Goal: Find specific page/section: Find specific page/section

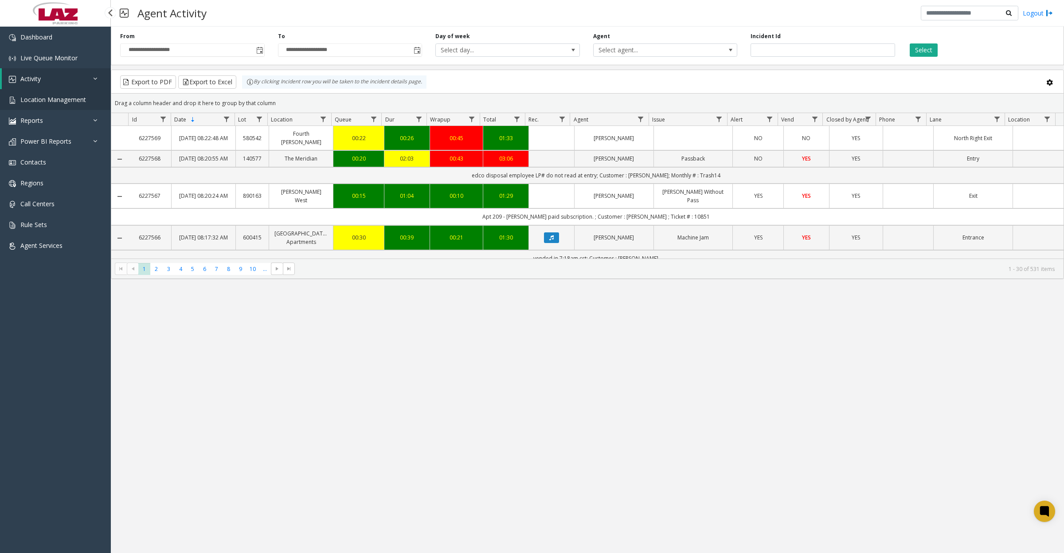
click at [54, 103] on span "Location Management" at bounding box center [53, 99] width 66 height 8
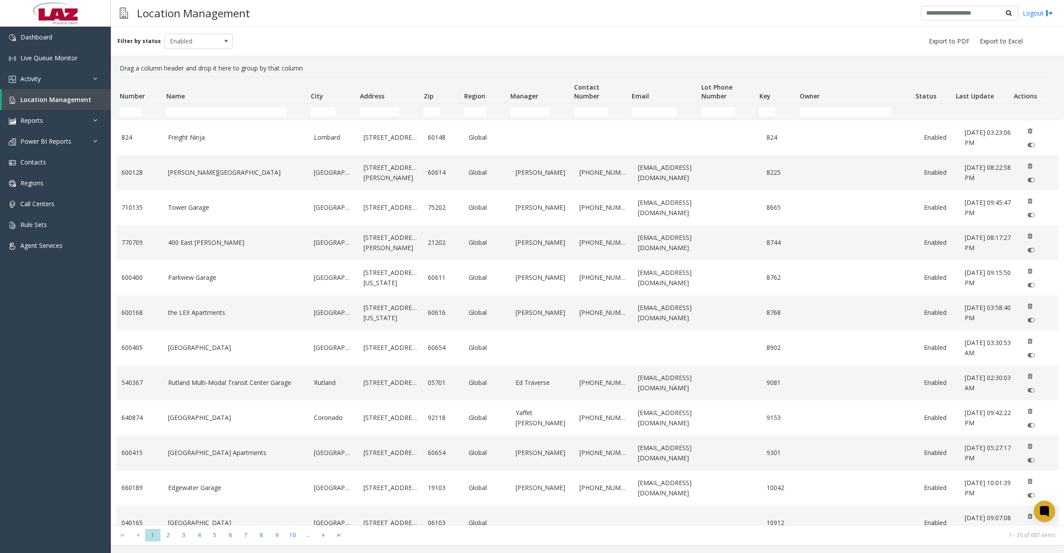
click at [183, 117] on td "Name Filter" at bounding box center [234, 112] width 144 height 16
click at [188, 113] on input "Name Filter" at bounding box center [226, 111] width 121 height 9
click at [330, 110] on input "City Filter" at bounding box center [323, 111] width 25 height 9
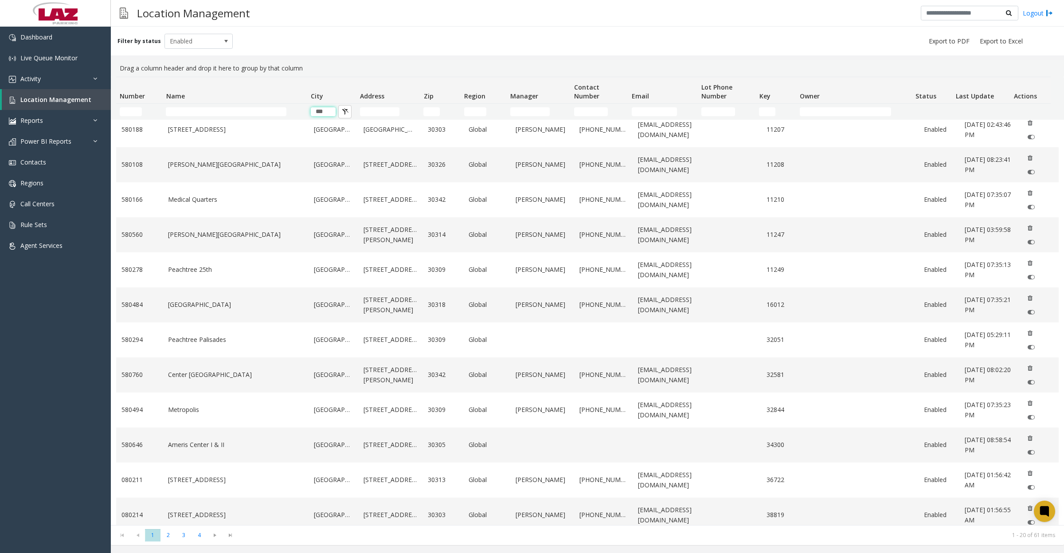
scroll to position [305, 0]
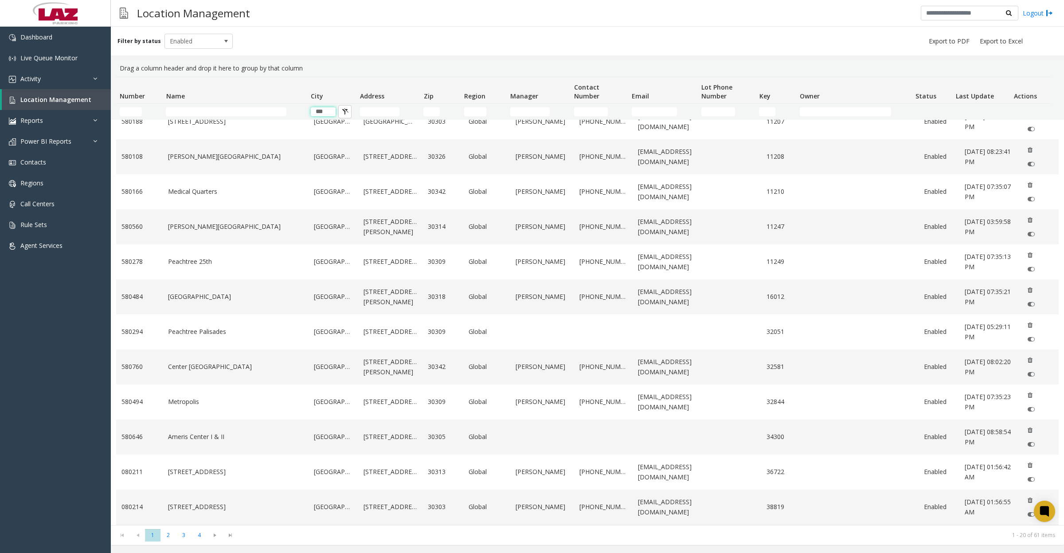
type input "***"
click at [166, 532] on span "2" at bounding box center [168, 535] width 16 height 12
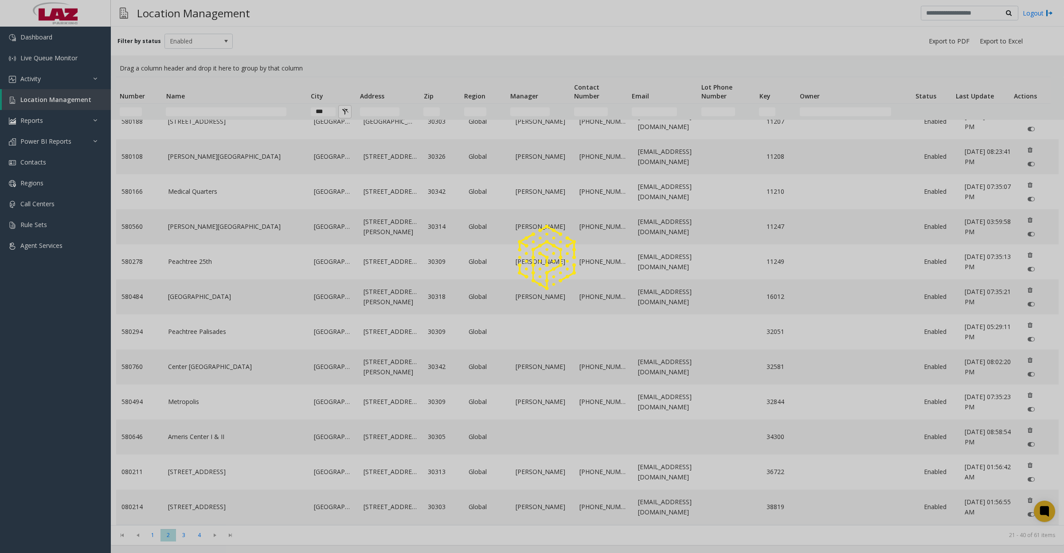
scroll to position [0, 0]
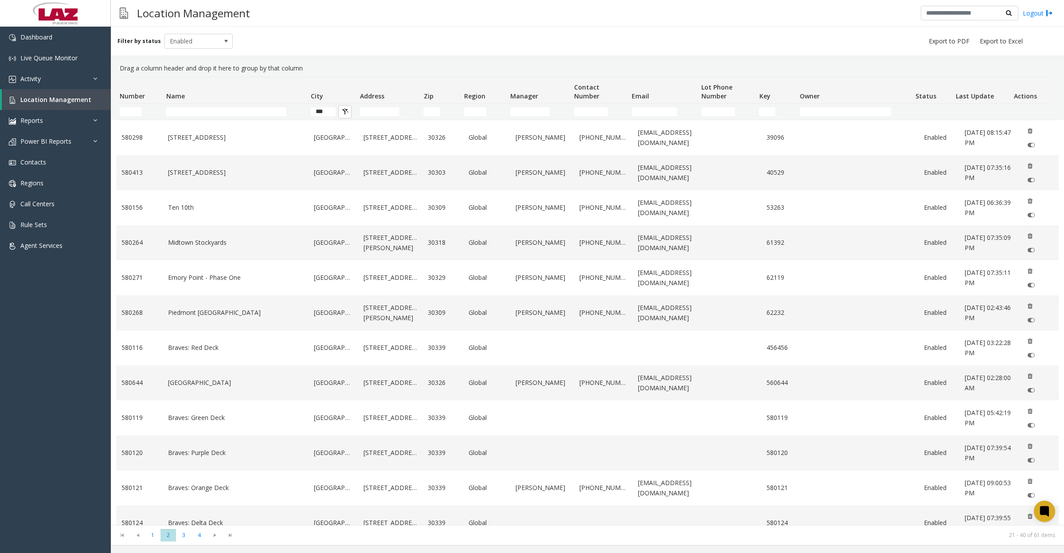
click at [269, 142] on link "[STREET_ADDRESS]" at bounding box center [235, 138] width 135 height 10
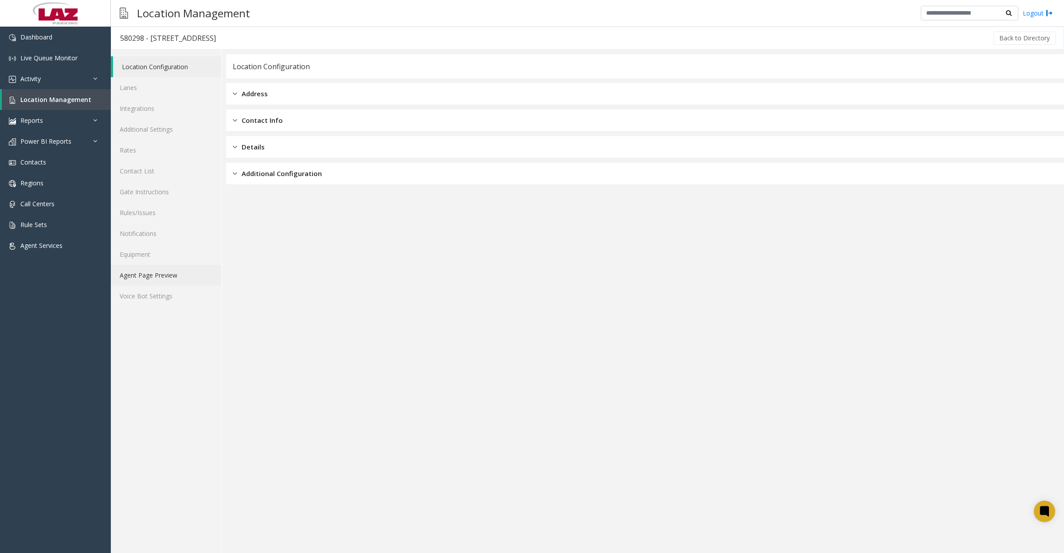
click at [166, 277] on link "Agent Page Preview" at bounding box center [166, 275] width 110 height 21
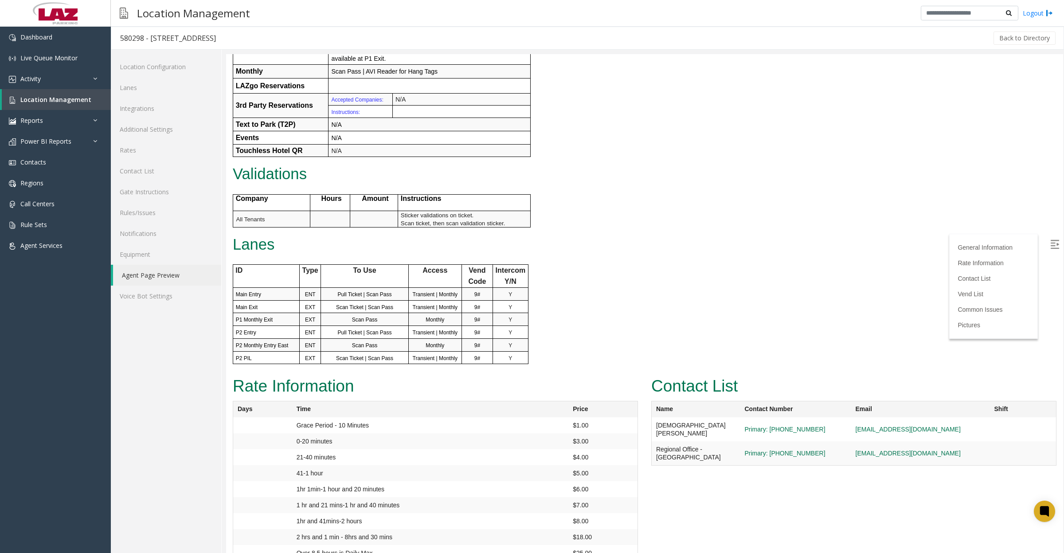
scroll to position [554, 0]
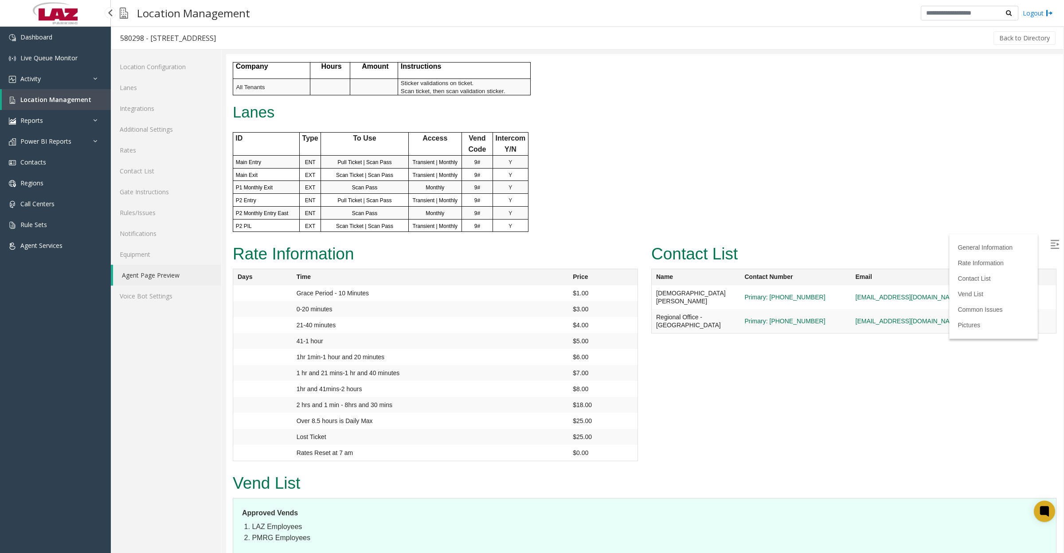
click at [52, 100] on span "Location Management" at bounding box center [55, 99] width 71 height 8
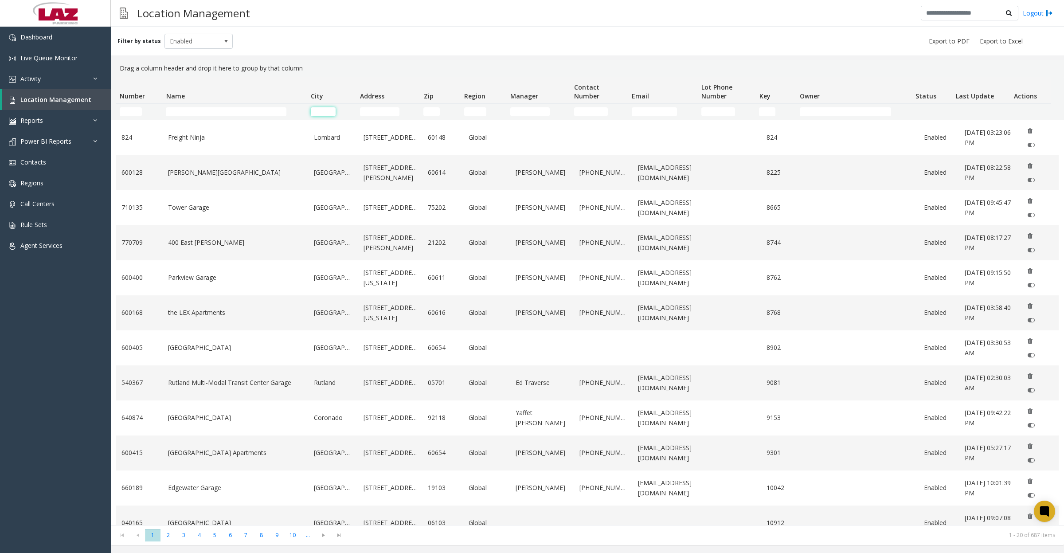
click at [325, 112] on input "City Filter" at bounding box center [323, 111] width 25 height 9
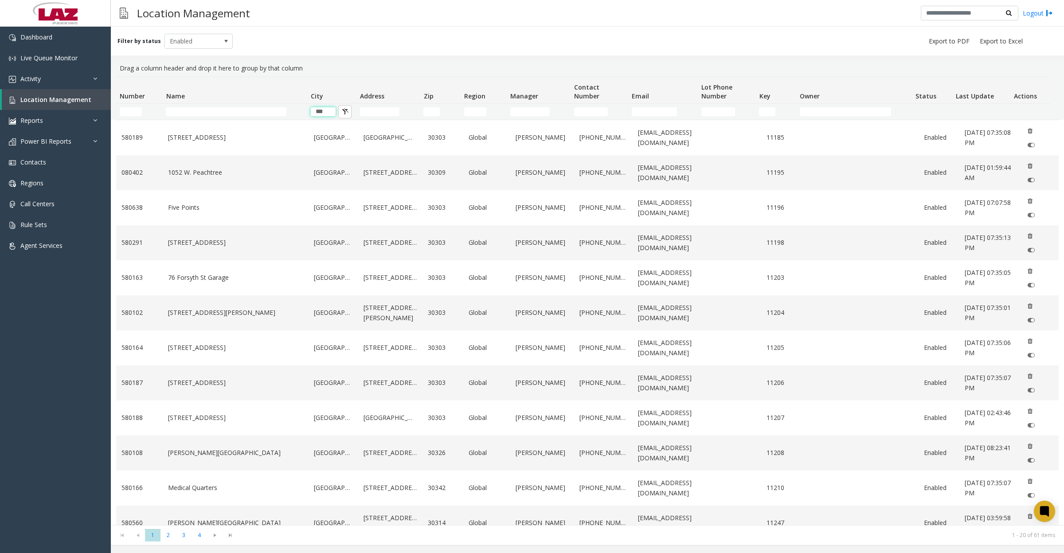
type input "***"
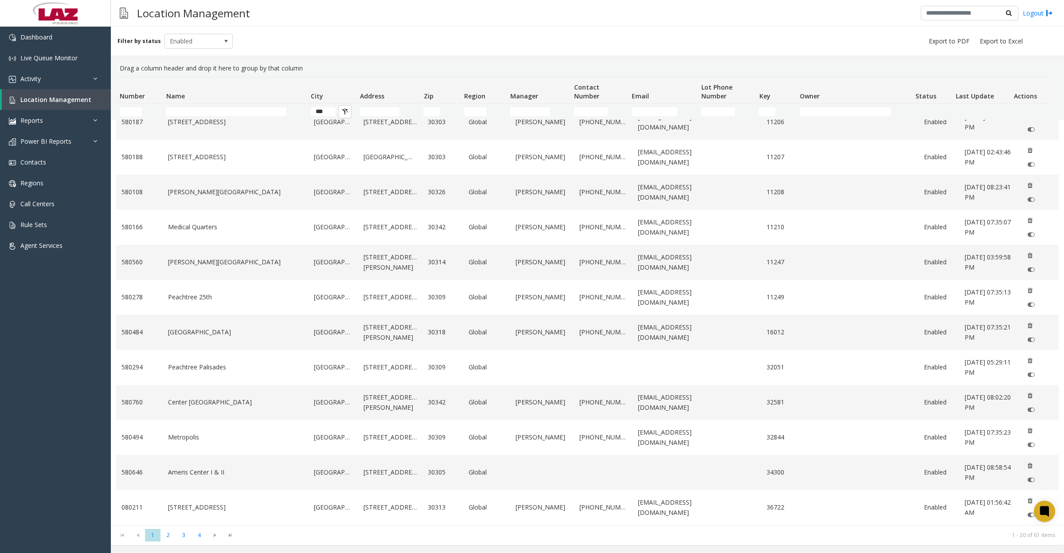
scroll to position [305, 0]
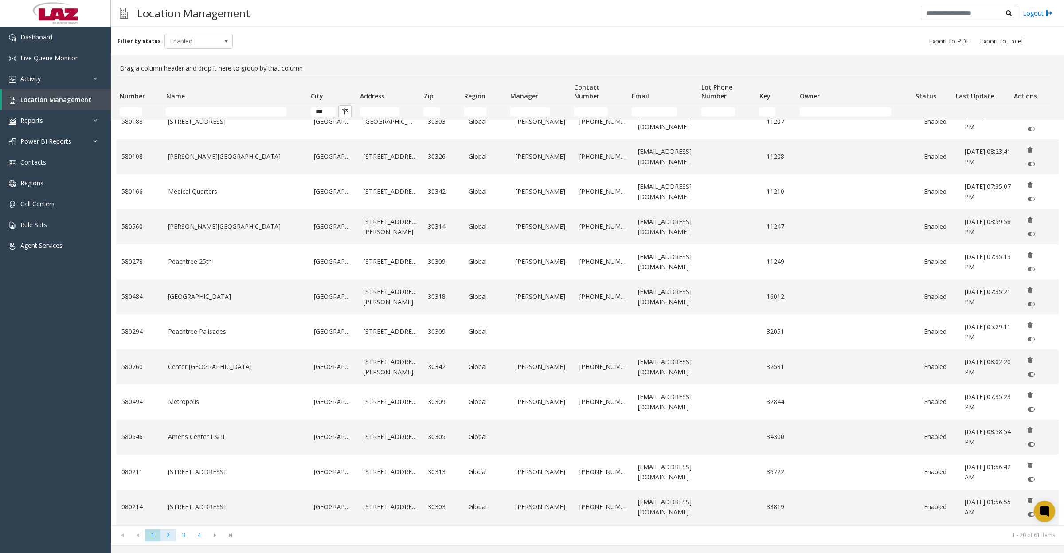
click at [165, 535] on span "2" at bounding box center [168, 535] width 16 height 12
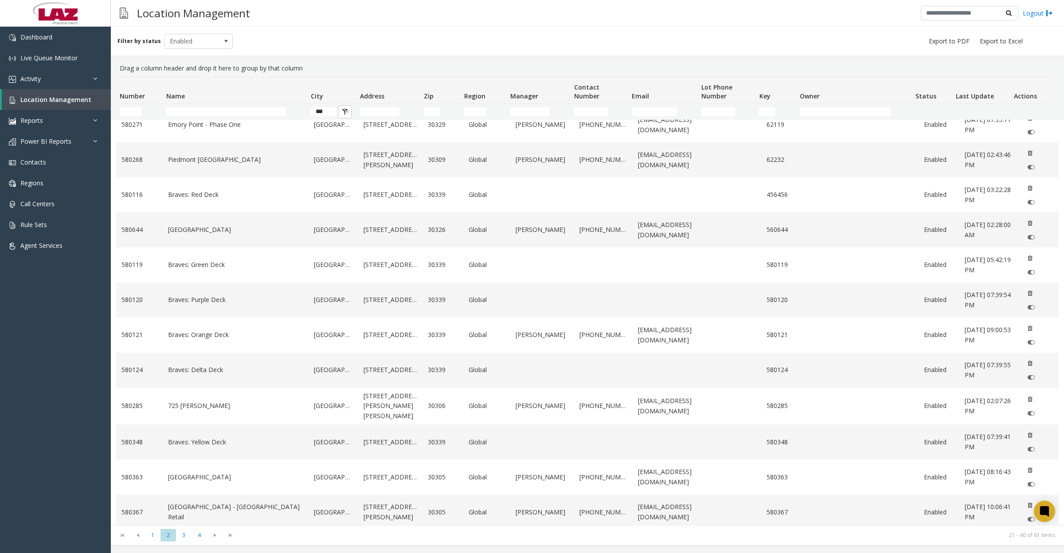
scroll to position [166, 0]
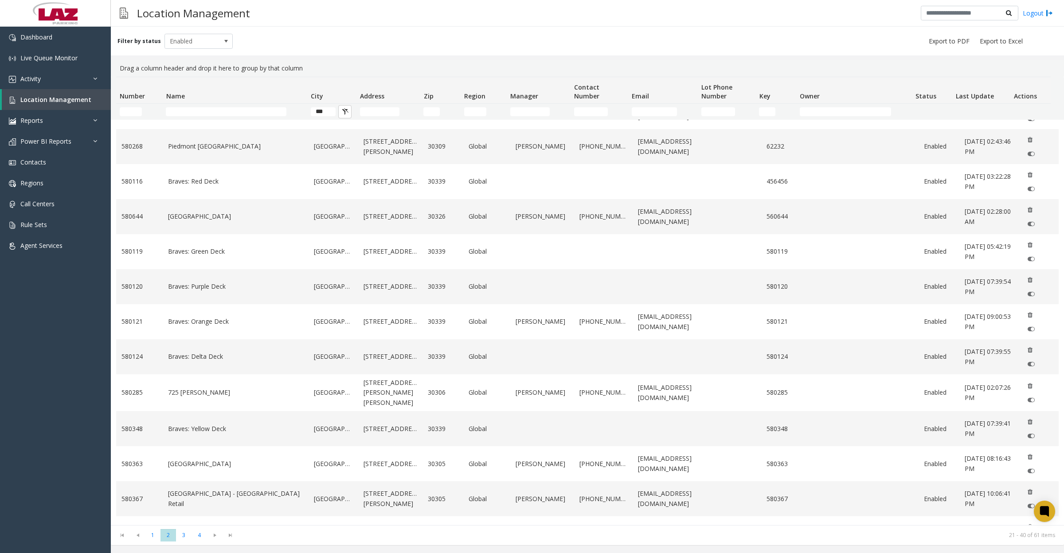
click at [134, 396] on link "580285" at bounding box center [139, 392] width 36 height 10
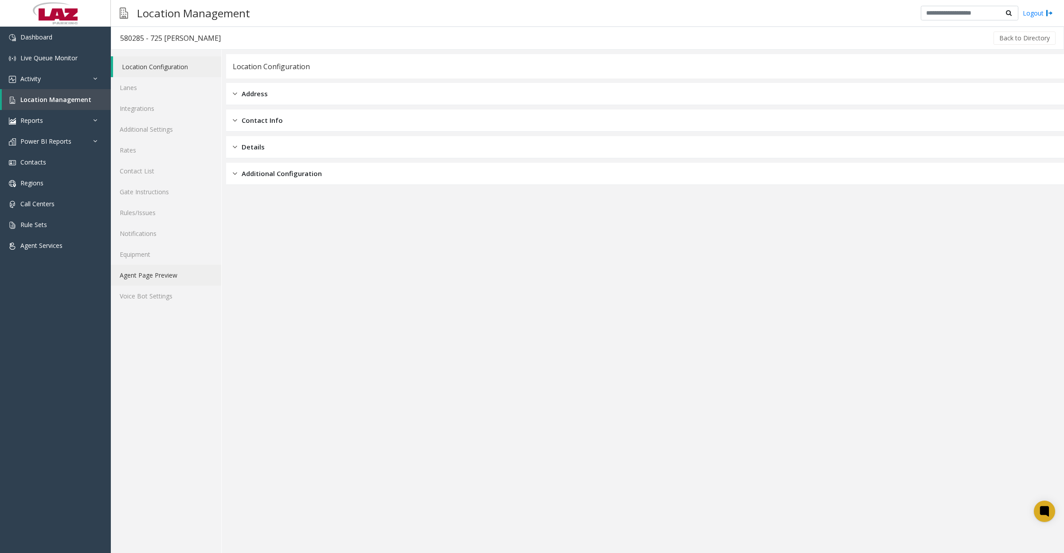
click at [169, 272] on link "Agent Page Preview" at bounding box center [166, 275] width 110 height 21
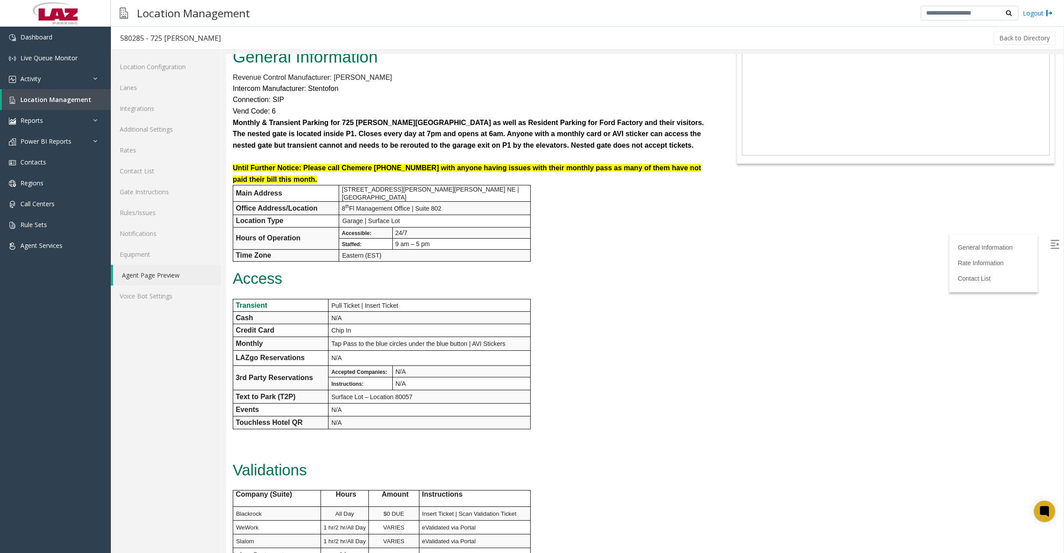
scroll to position [8, 0]
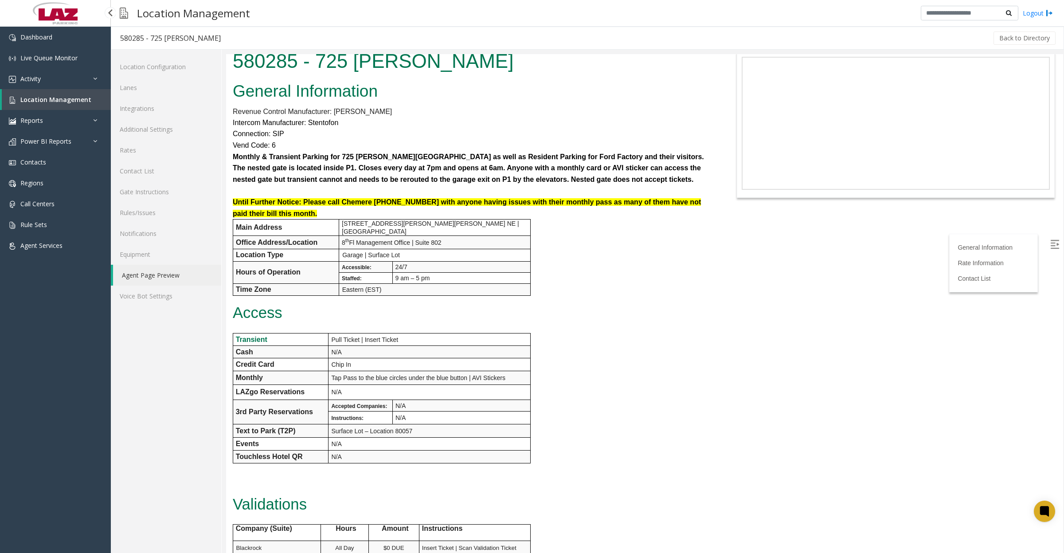
click at [35, 99] on span "Location Management" at bounding box center [55, 99] width 71 height 8
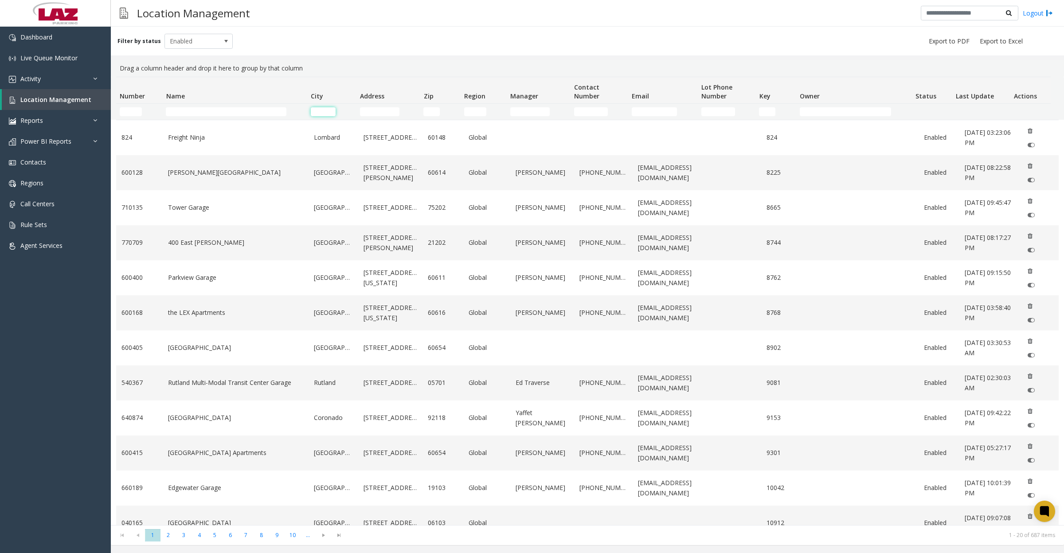
click at [326, 109] on input "City Filter" at bounding box center [323, 111] width 25 height 9
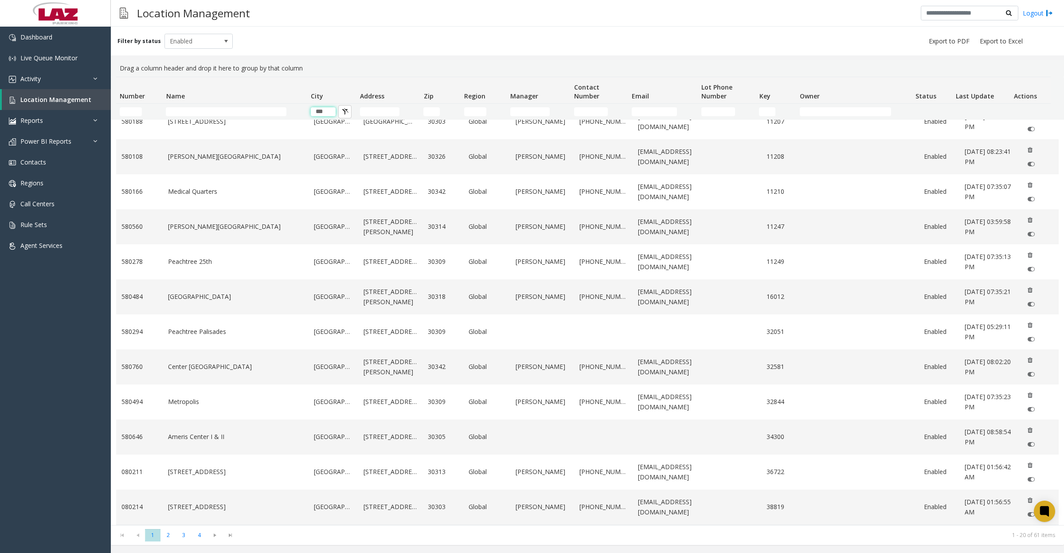
scroll to position [305, 0]
type input "***"
click at [168, 536] on span "2" at bounding box center [168, 535] width 16 height 12
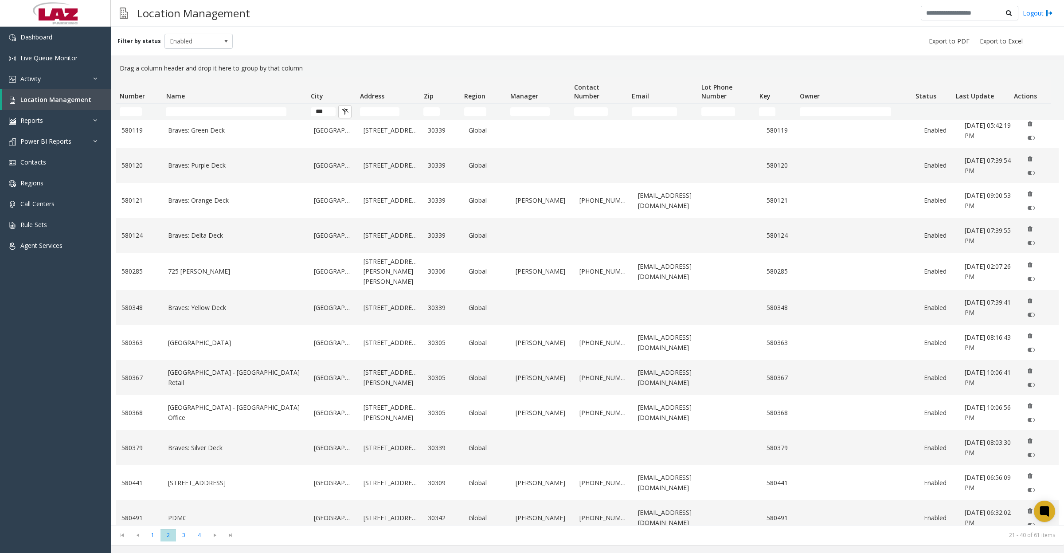
scroll to position [297, 0]
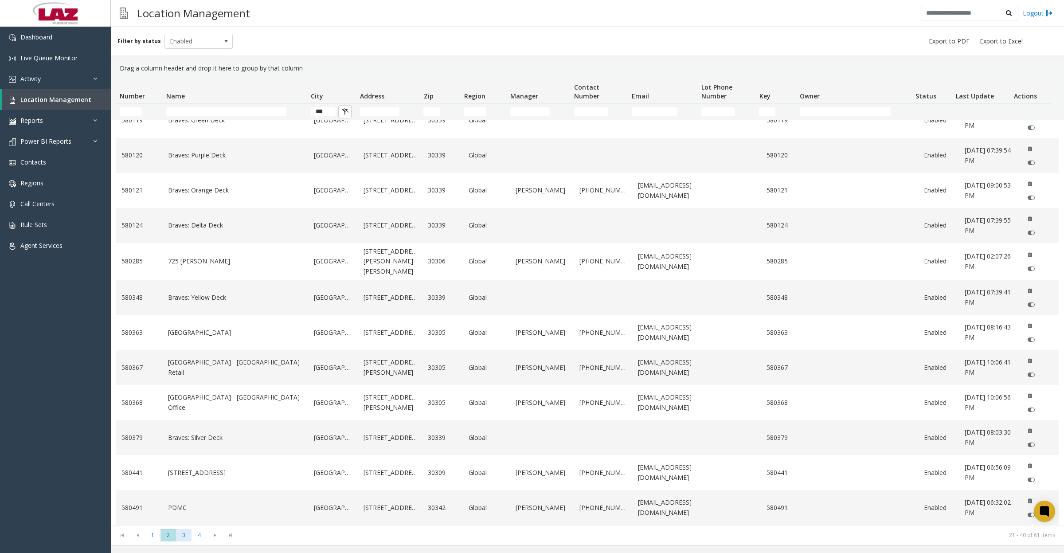
click at [184, 532] on span "3" at bounding box center [184, 535] width 16 height 12
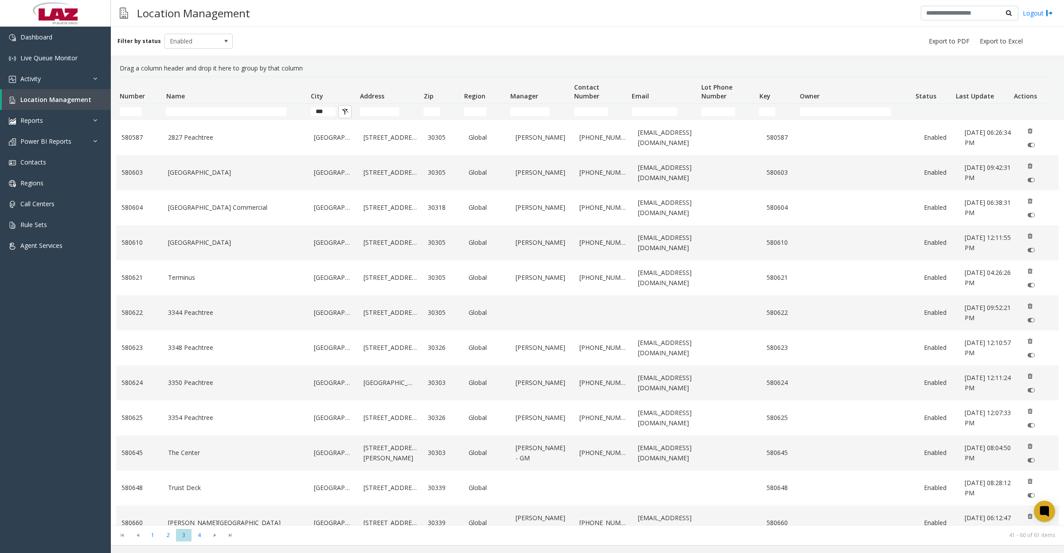
scroll to position [301, 0]
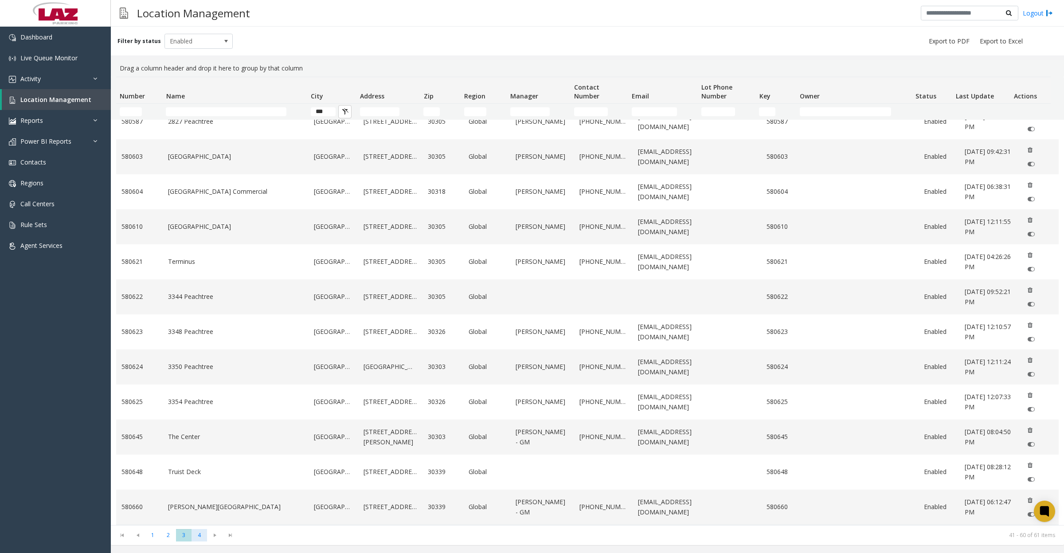
click at [197, 535] on span "4" at bounding box center [199, 535] width 16 height 12
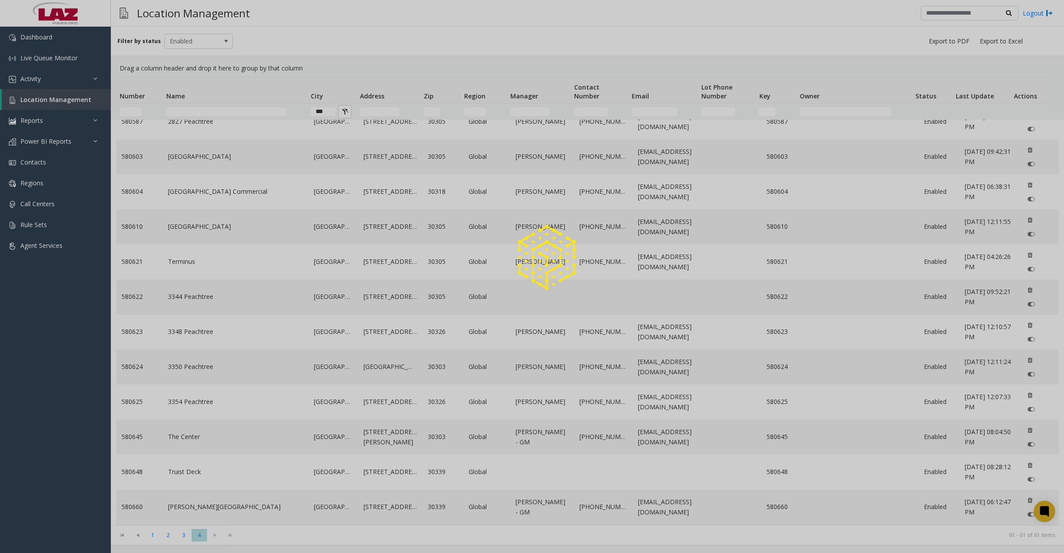
scroll to position [0, 0]
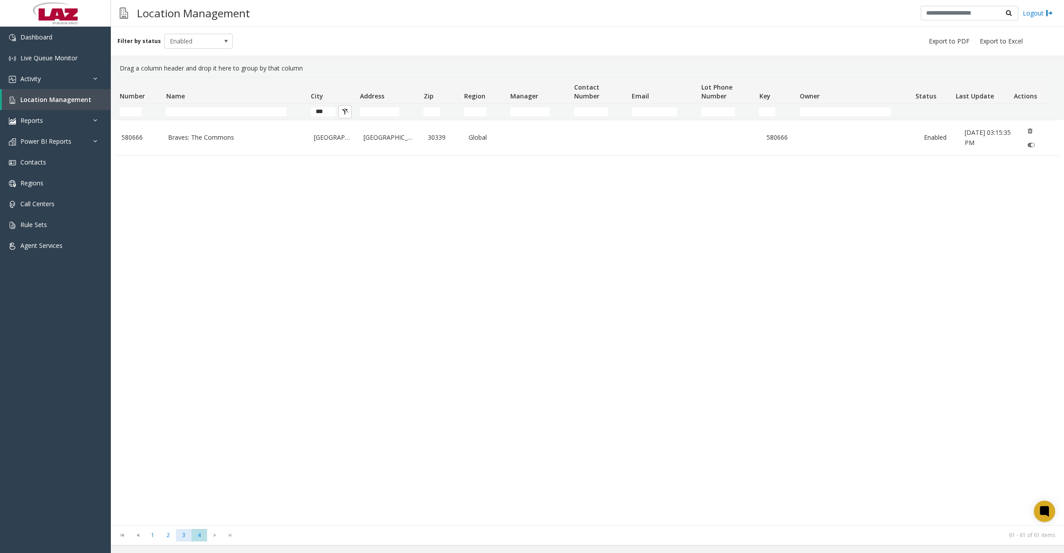
click at [183, 535] on span "3" at bounding box center [184, 535] width 16 height 12
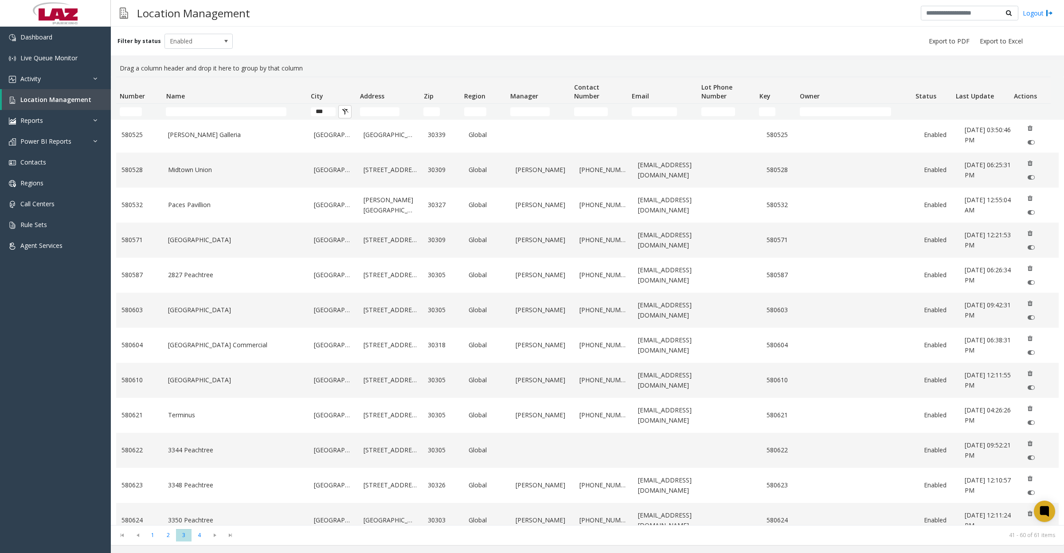
scroll to position [166, 0]
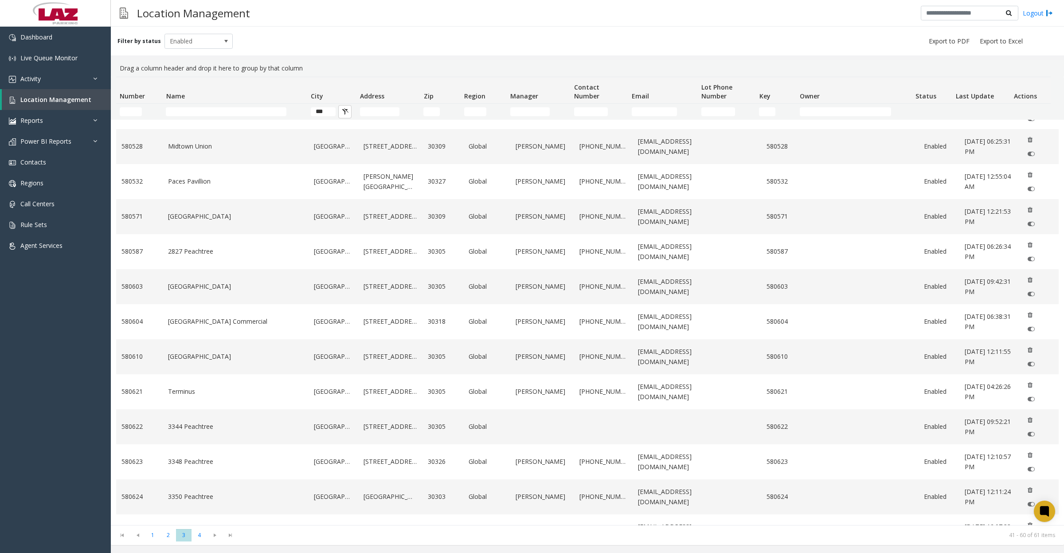
click at [199, 255] on link "2827 Peachtree" at bounding box center [235, 251] width 135 height 10
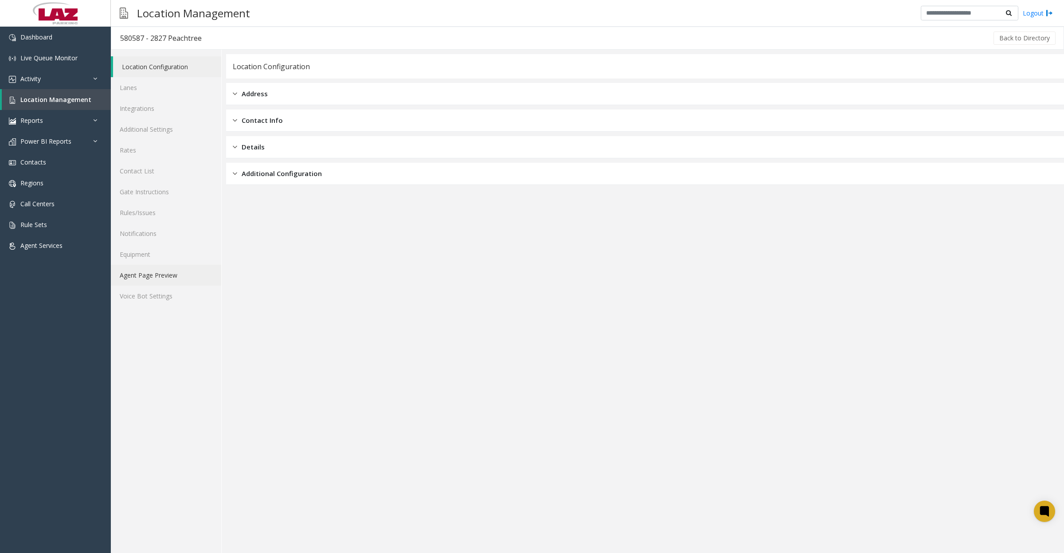
click at [145, 282] on link "Agent Page Preview" at bounding box center [166, 275] width 110 height 21
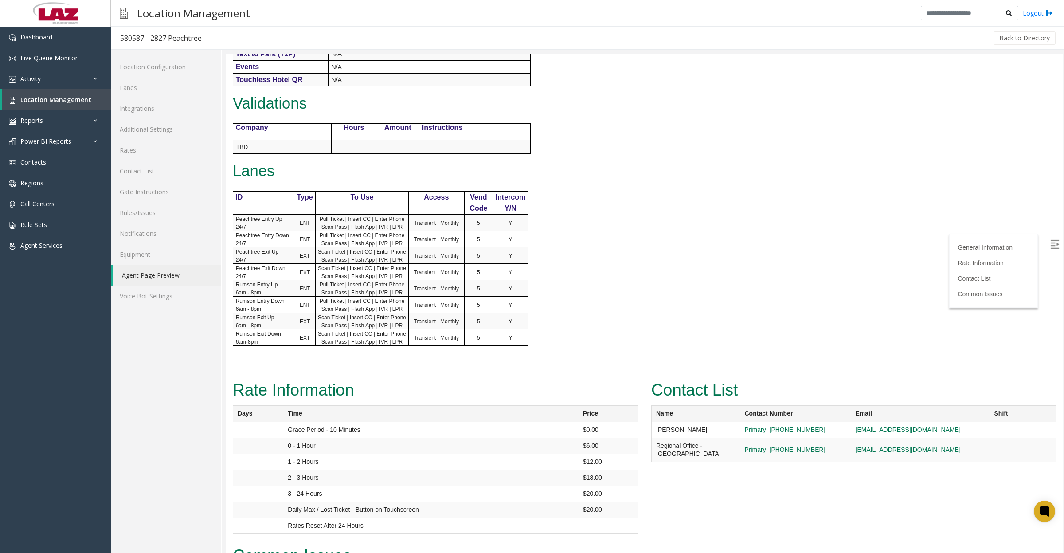
scroll to position [609, 0]
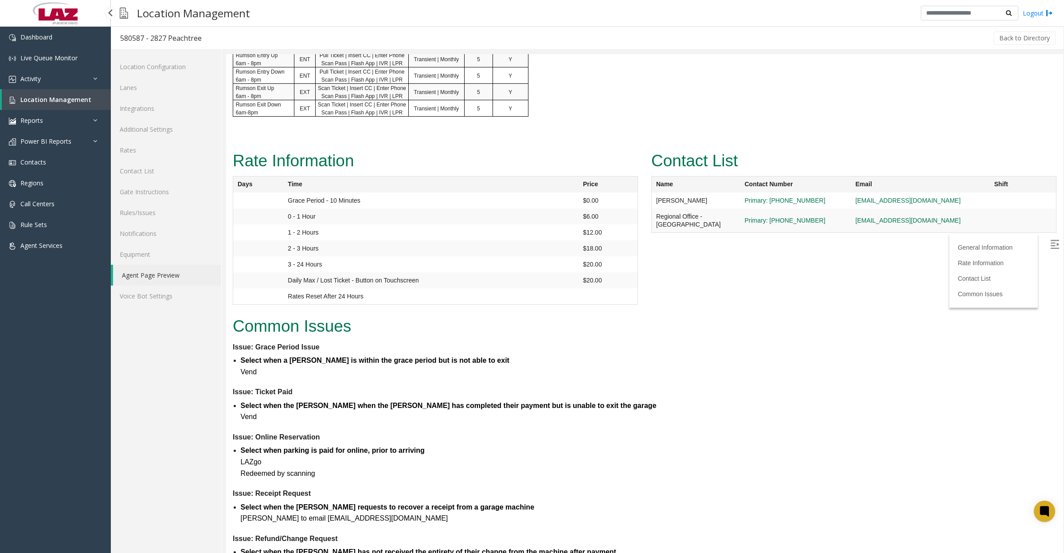
click at [32, 103] on link "Location Management" at bounding box center [56, 99] width 109 height 21
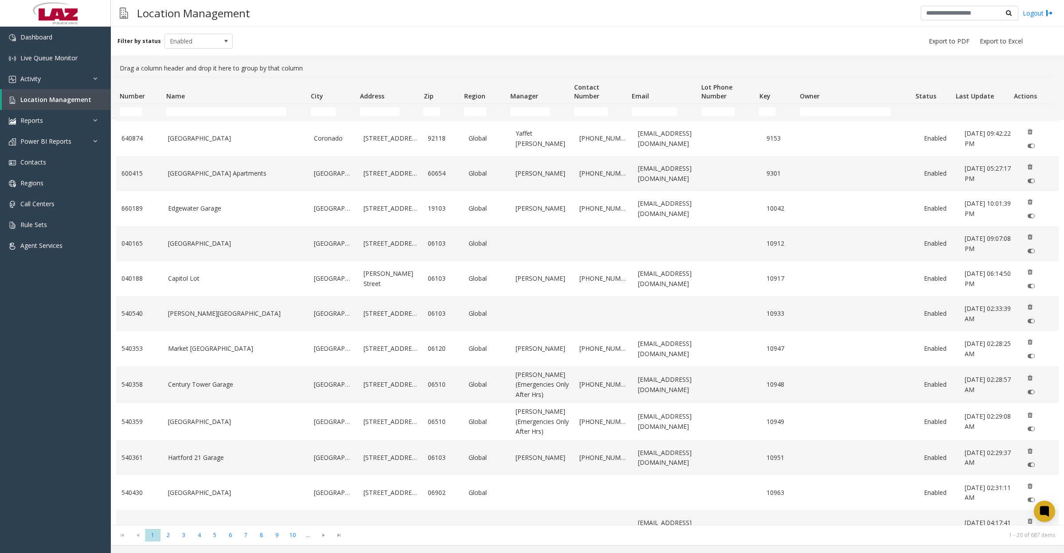
scroll to position [299, 0]
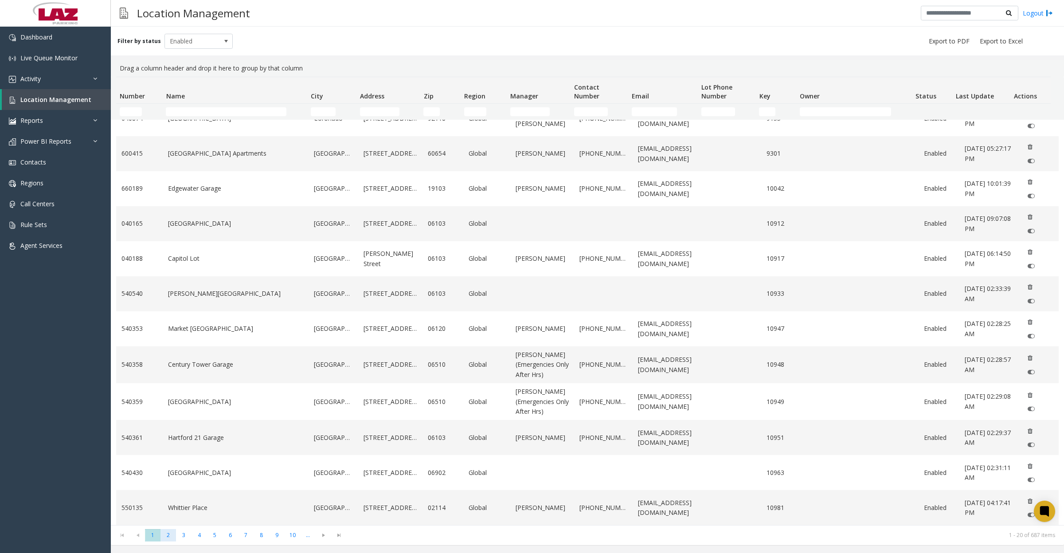
click at [165, 537] on span "2" at bounding box center [168, 535] width 16 height 12
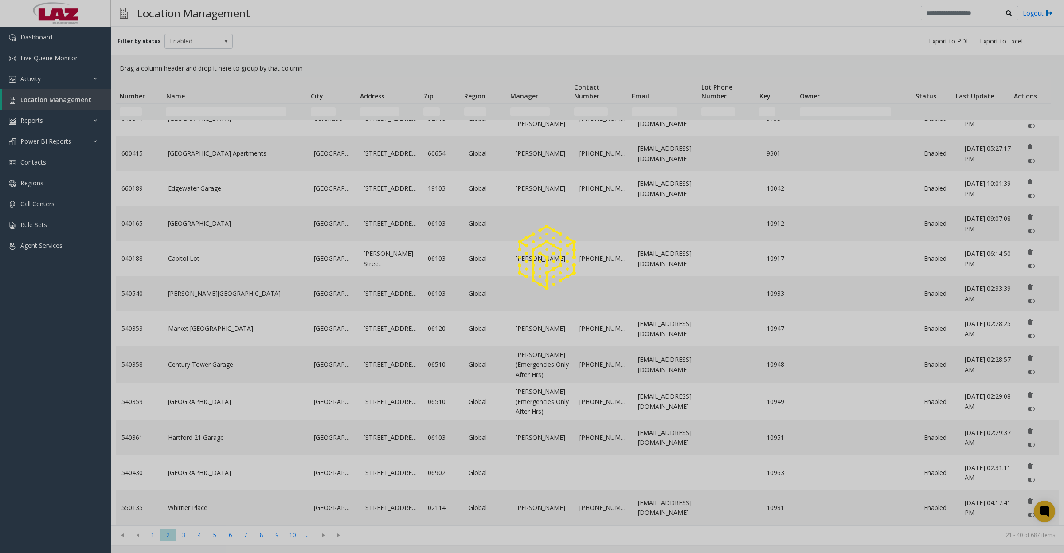
scroll to position [0, 0]
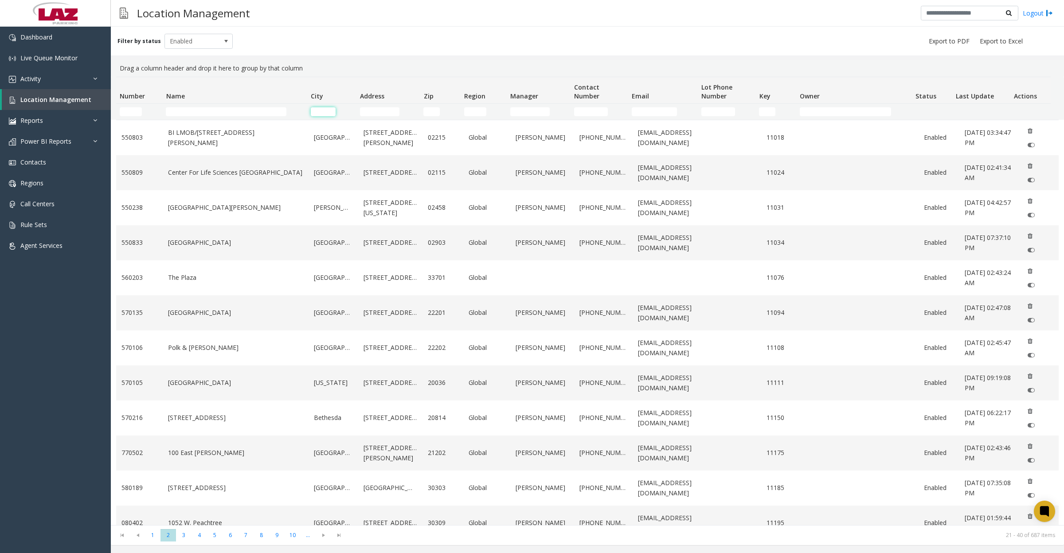
click at [317, 111] on input "City Filter" at bounding box center [323, 111] width 25 height 9
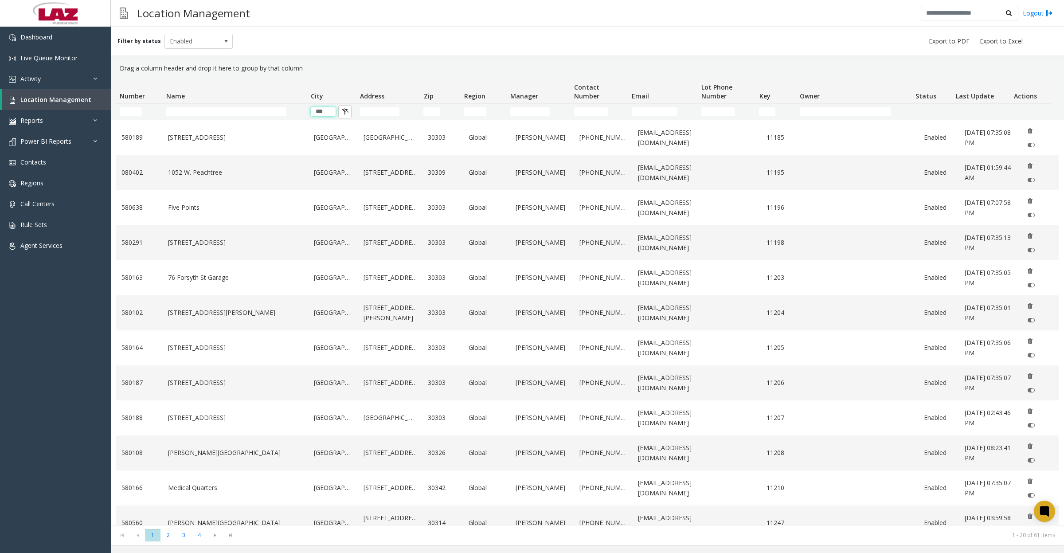
type input "***"
click at [180, 174] on link "1052 W. Peachtree" at bounding box center [235, 173] width 135 height 10
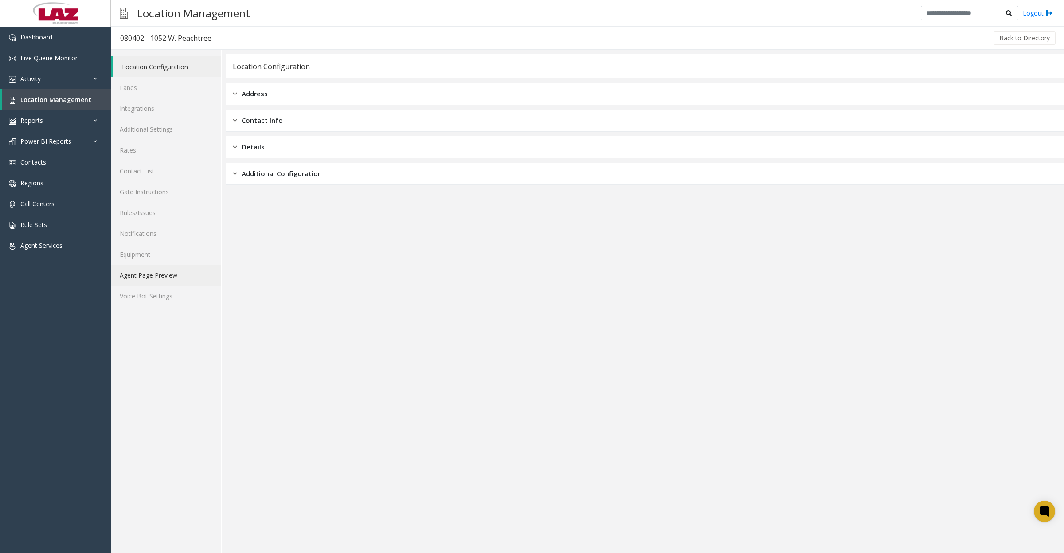
click at [172, 268] on link "Agent Page Preview" at bounding box center [166, 275] width 110 height 21
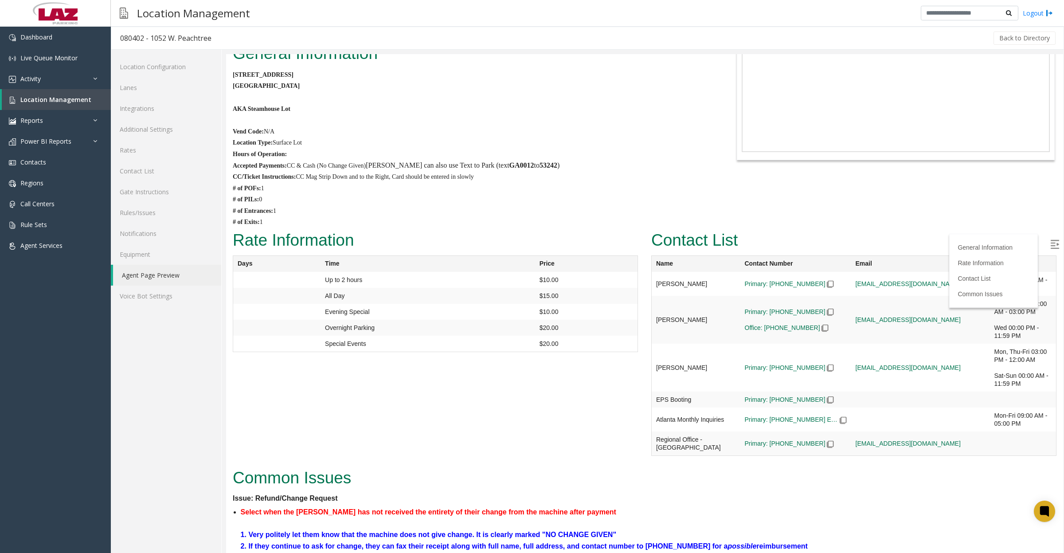
scroll to position [248, 0]
